Goal: Navigation & Orientation: Find specific page/section

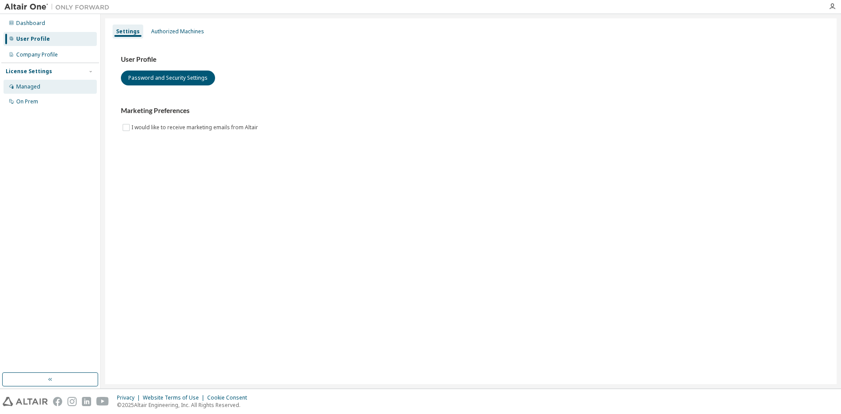
click at [59, 86] on div "Managed" at bounding box center [50, 87] width 93 height 14
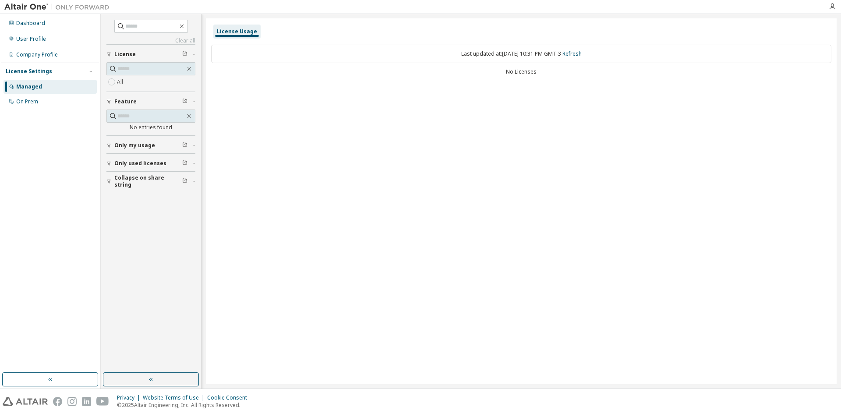
click at [61, 70] on div "License Settings" at bounding box center [50, 71] width 89 height 8
click at [48, 103] on div "On Prem" at bounding box center [50, 102] width 93 height 14
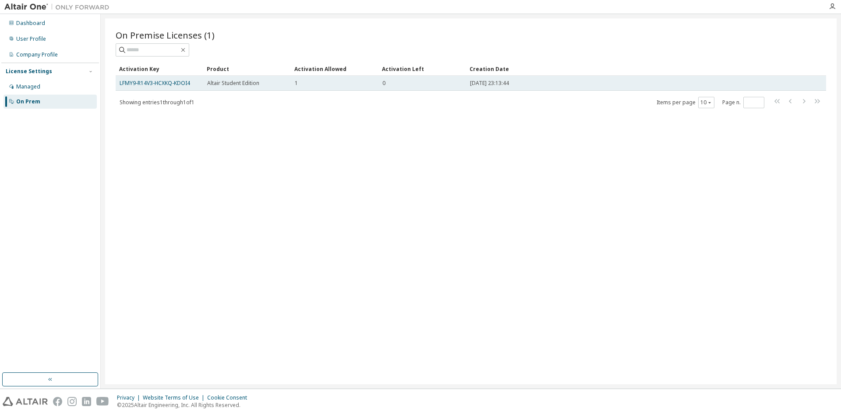
click at [223, 85] on span "Altair Student Edition" at bounding box center [233, 83] width 52 height 7
click at [176, 82] on link "LFMY9-R14V3-HCXKQ-KDOI4" at bounding box center [155, 82] width 71 height 7
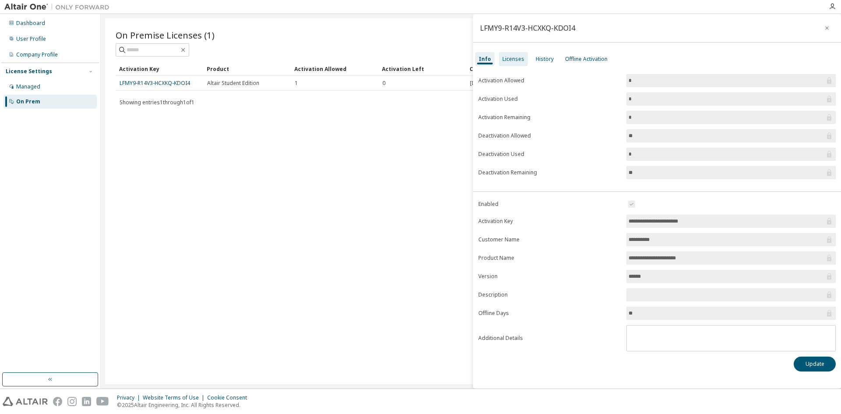
click at [511, 59] on div "Licenses" at bounding box center [513, 59] width 22 height 7
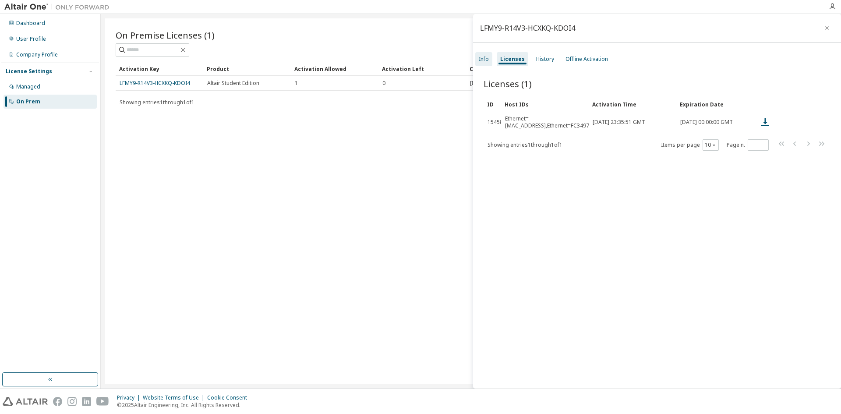
click at [487, 56] on div "Info" at bounding box center [484, 59] width 10 height 7
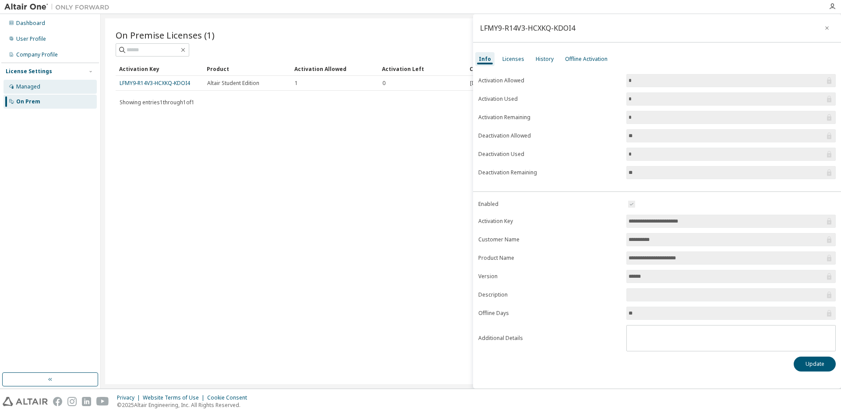
click at [41, 91] on div "Managed" at bounding box center [50, 87] width 93 height 14
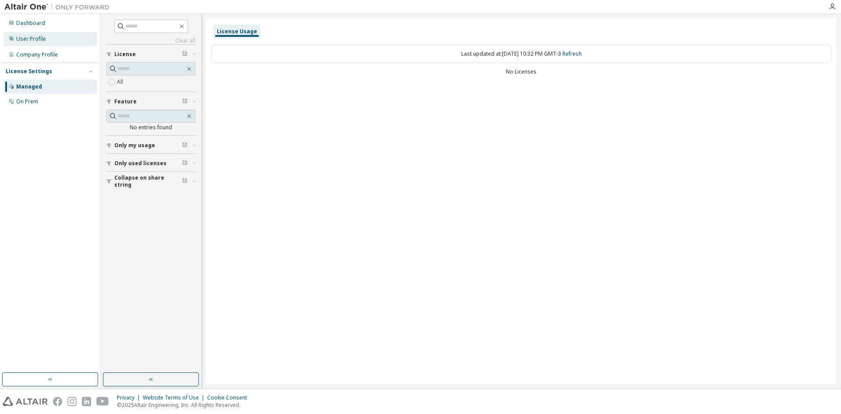
click at [49, 36] on div "User Profile" at bounding box center [50, 39] width 93 height 14
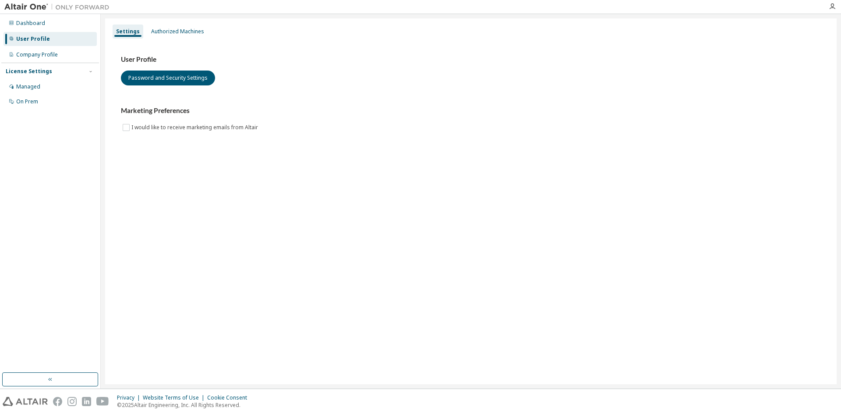
click at [50, 47] on div "Dashboard User Profile Company Profile License Settings Managed On Prem" at bounding box center [50, 62] width 98 height 94
click at [50, 54] on div "Company Profile" at bounding box center [37, 54] width 42 height 7
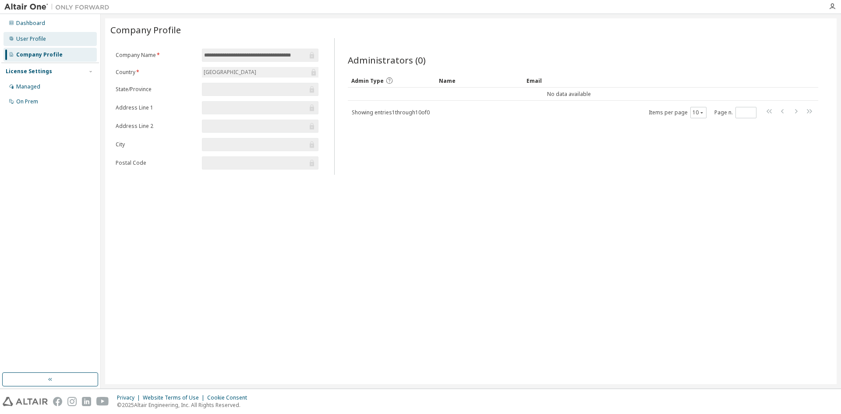
click at [56, 40] on div "User Profile" at bounding box center [50, 39] width 93 height 14
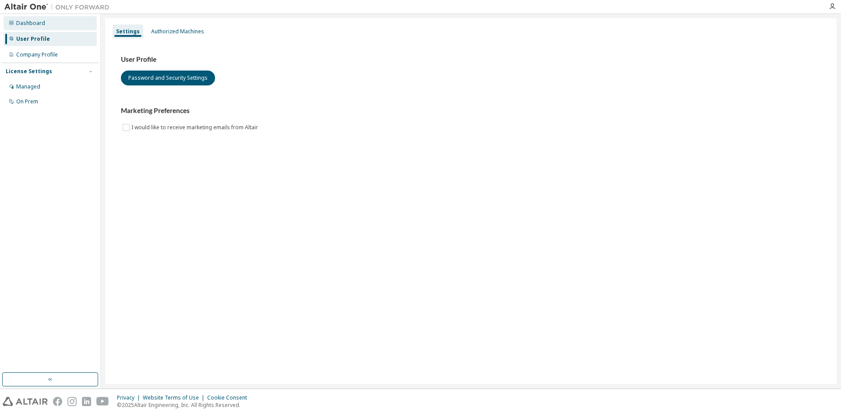
click at [57, 26] on div "Dashboard" at bounding box center [50, 23] width 93 height 14
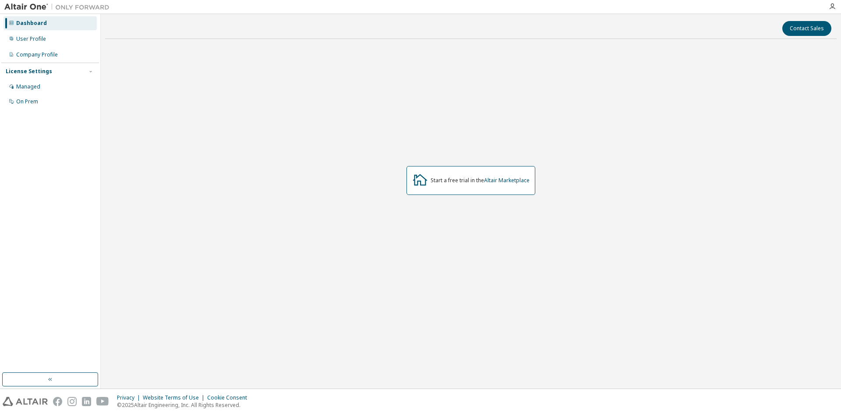
click at [27, 3] on img at bounding box center [58, 7] width 109 height 9
click at [32, 6] on img at bounding box center [58, 7] width 109 height 9
click at [31, 404] on img at bounding box center [25, 401] width 45 height 9
click at [18, 402] on img at bounding box center [25, 401] width 45 height 9
click at [429, 177] on div "Start a free trial in the Altair Marketplace" at bounding box center [470, 180] width 129 height 29
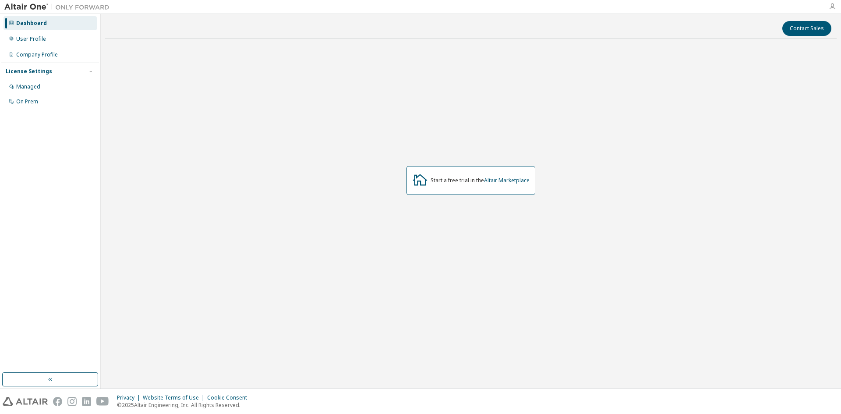
click at [833, 5] on icon "button" at bounding box center [832, 6] width 7 height 7
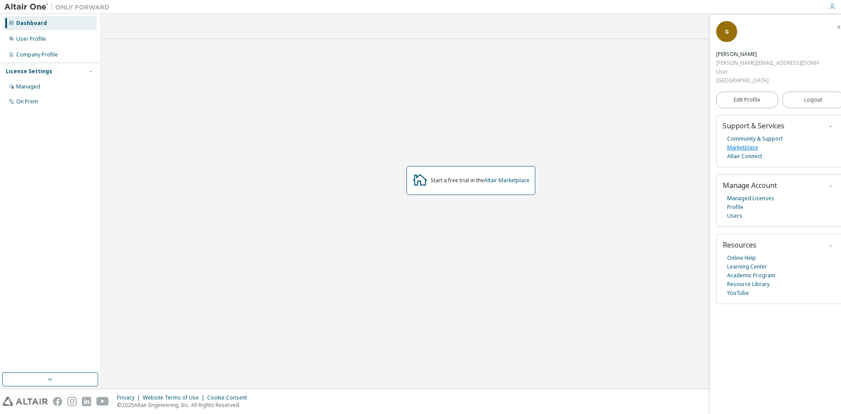
click at [756, 145] on link "Marketplace" at bounding box center [742, 147] width 31 height 9
